Goal: Task Accomplishment & Management: Manage account settings

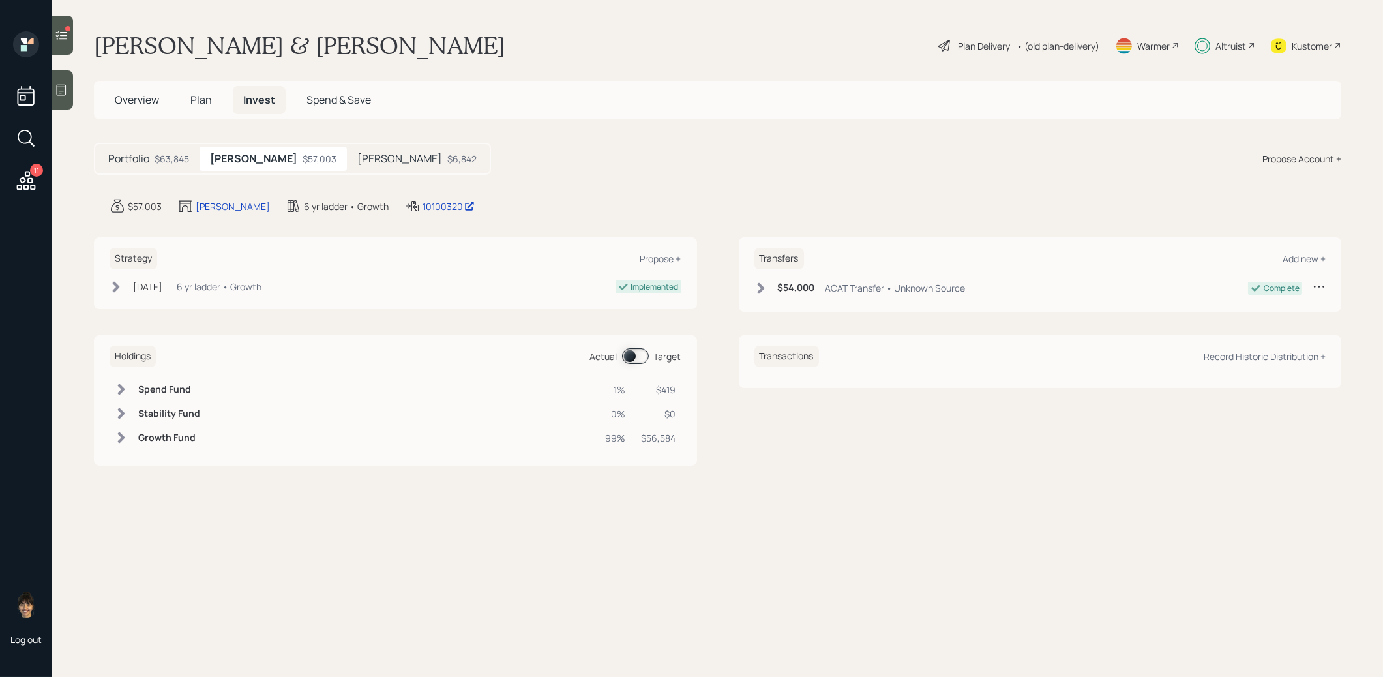
click at [357, 156] on h5 "[PERSON_NAME]" at bounding box center [399, 159] width 85 height 12
click at [115, 289] on icon at bounding box center [116, 287] width 7 height 11
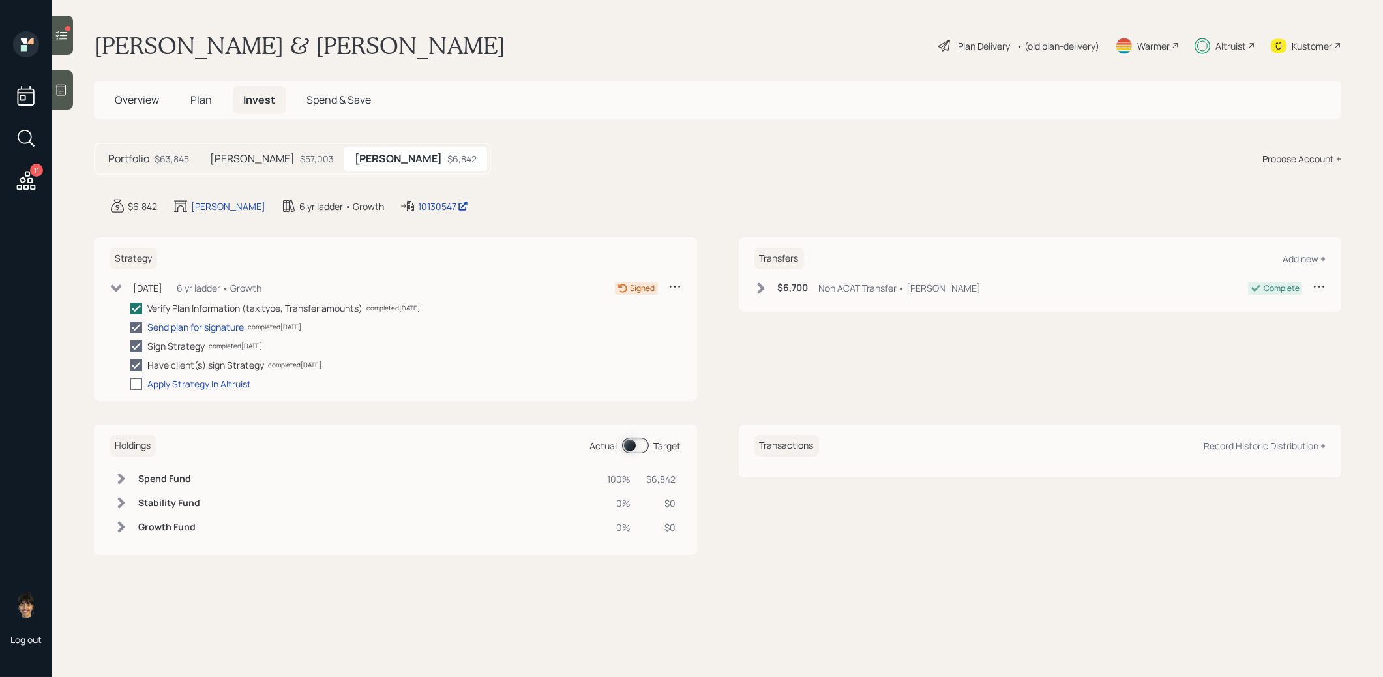
click at [136, 380] on div at bounding box center [136, 384] width 12 height 12
click at [130, 383] on input "checkbox" at bounding box center [130, 383] width 1 height 1
checkbox input "true"
